Goal: Information Seeking & Learning: Learn about a topic

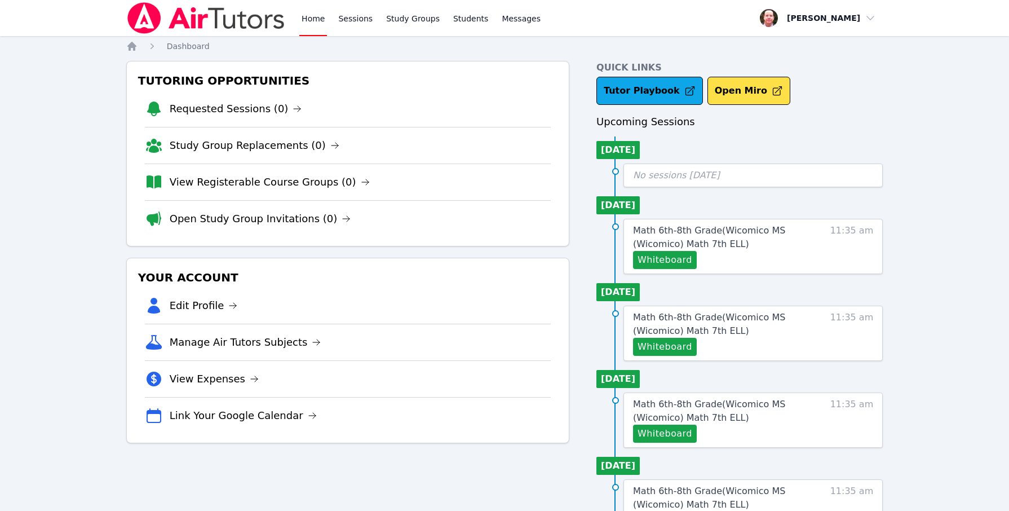
click at [317, 19] on link "Home" at bounding box center [313, 18] width 28 height 36
click at [311, 18] on link "Home" at bounding box center [313, 18] width 28 height 36
click at [351, 19] on link "Sessions" at bounding box center [355, 18] width 39 height 36
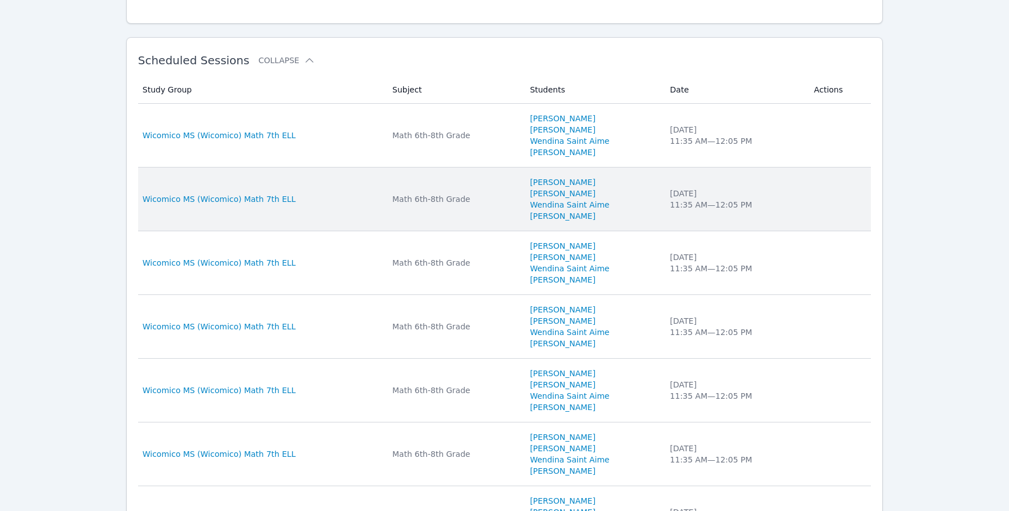
scroll to position [309, 0]
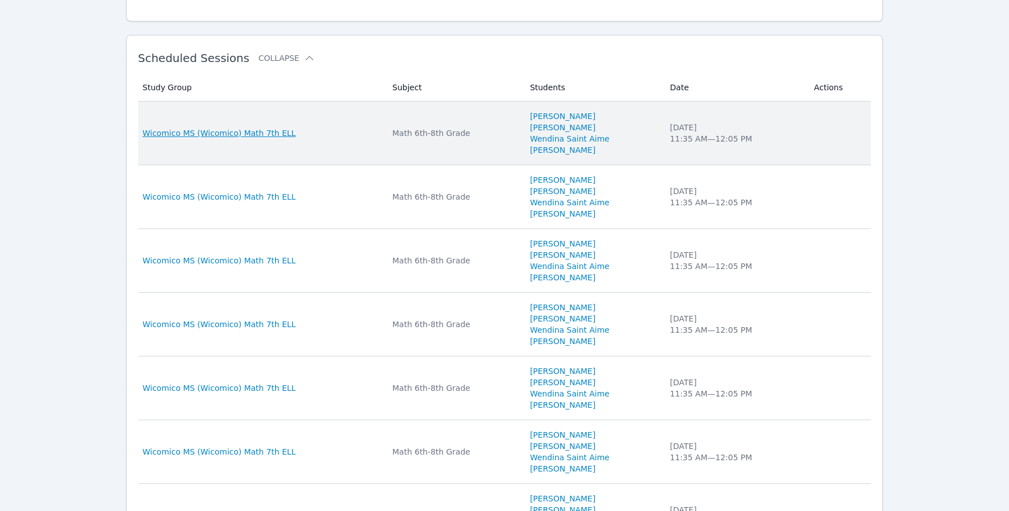
click at [266, 131] on span "Wicomico MS (Wicomico) Math 7th ELL" at bounding box center [219, 132] width 153 height 11
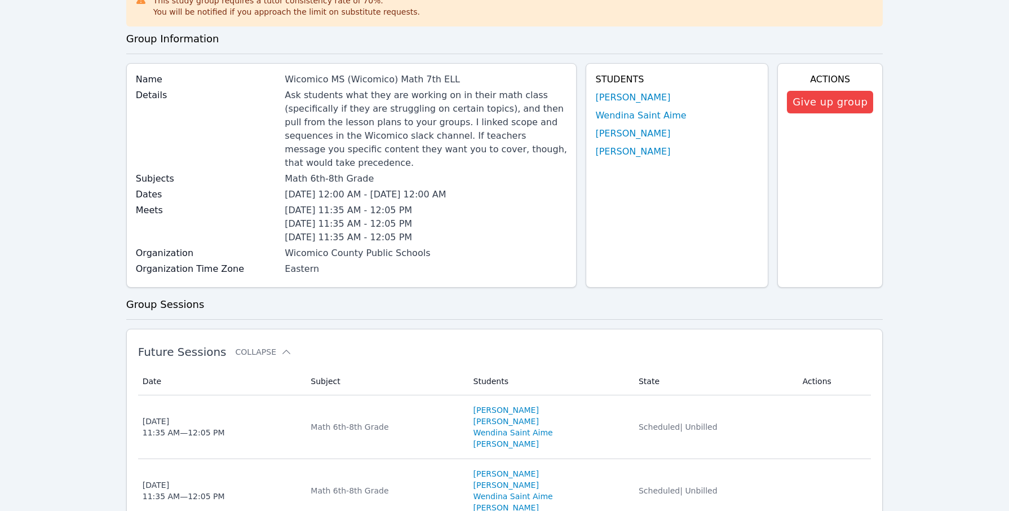
scroll to position [73, 0]
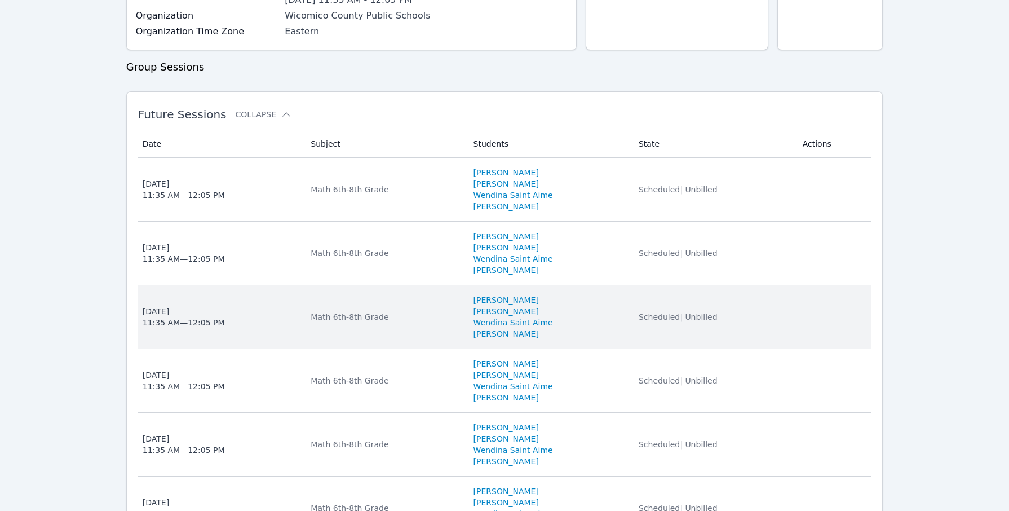
scroll to position [82, 0]
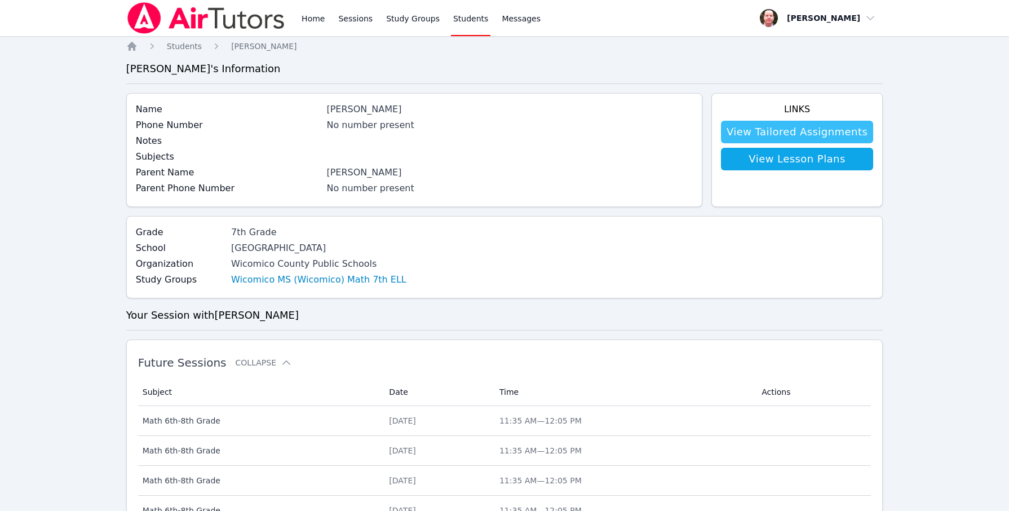
click at [788, 131] on link "View Tailored Assignments" at bounding box center [797, 132] width 152 height 23
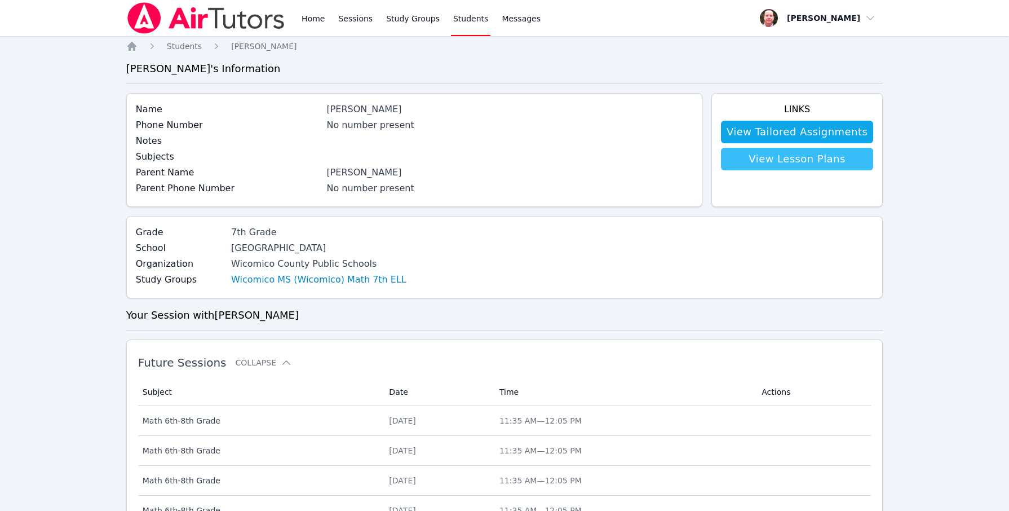
click at [822, 157] on link "View Lesson Plans" at bounding box center [797, 159] width 152 height 23
